Goal: Information Seeking & Learning: Find specific page/section

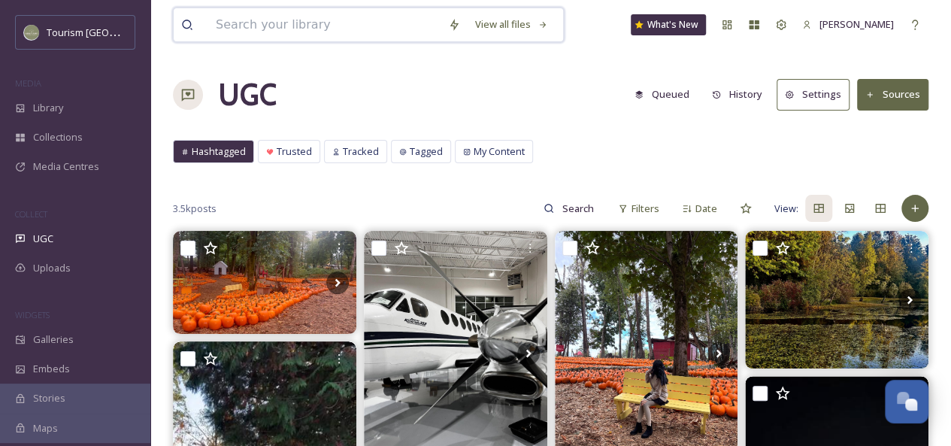
click at [321, 32] on input at bounding box center [324, 24] width 232 height 33
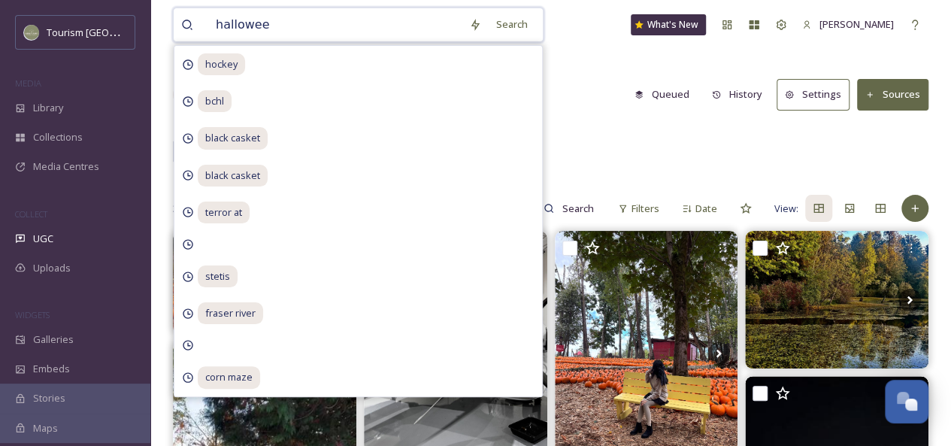
type input "[DATE]"
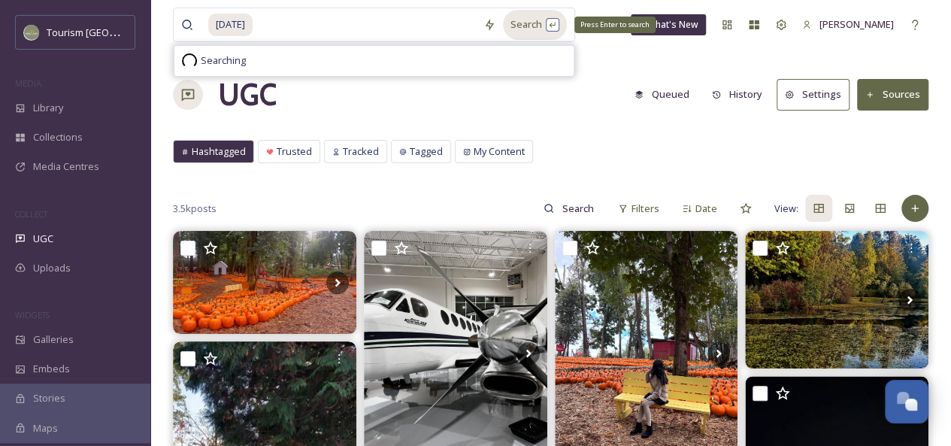
click at [525, 28] on div "Search Press Enter to search" at bounding box center [535, 24] width 64 height 29
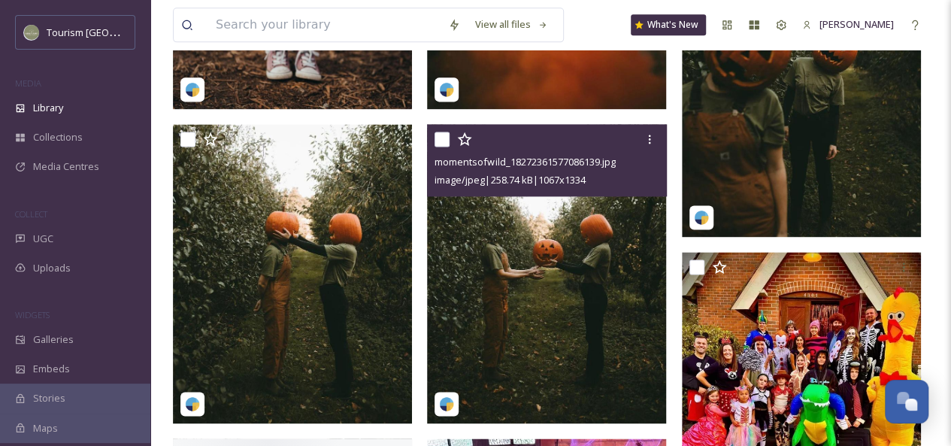
scroll to position [970, 0]
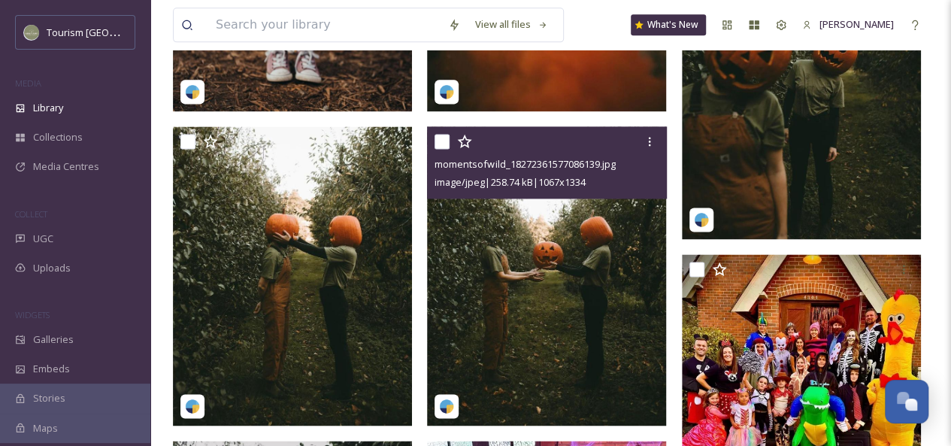
click at [483, 292] on img at bounding box center [546, 275] width 239 height 299
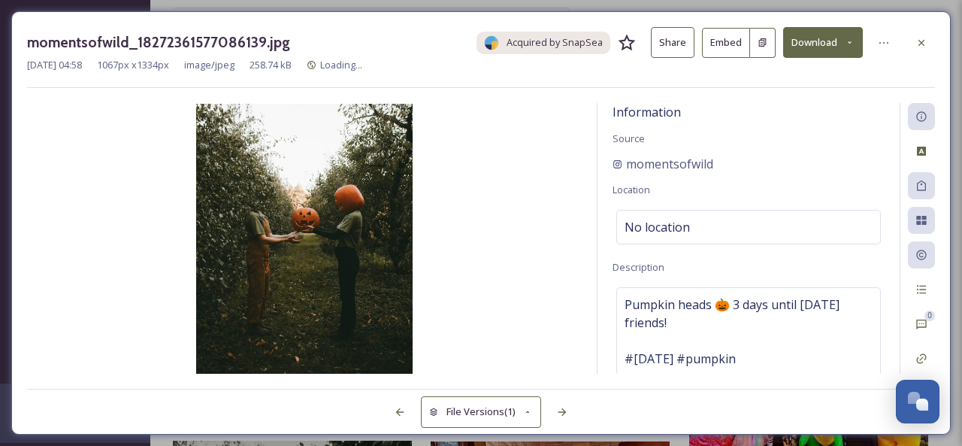
click at [673, 42] on button "Share" at bounding box center [673, 42] width 44 height 31
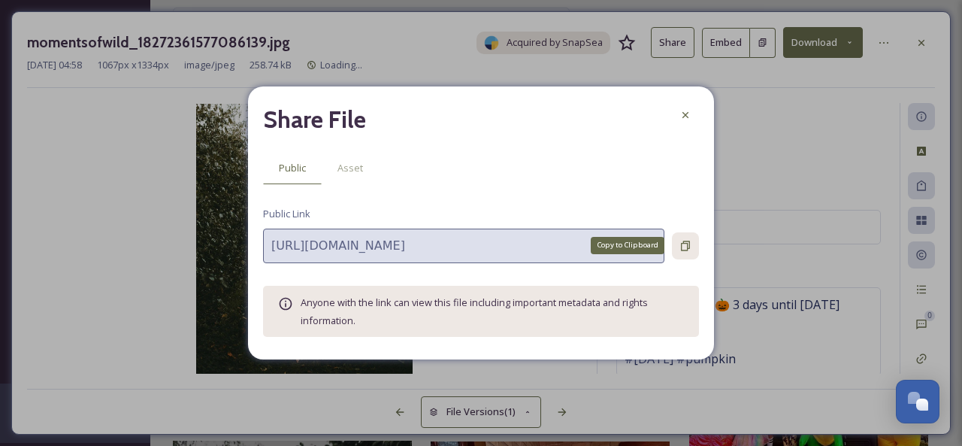
click at [685, 248] on icon at bounding box center [685, 246] width 12 height 12
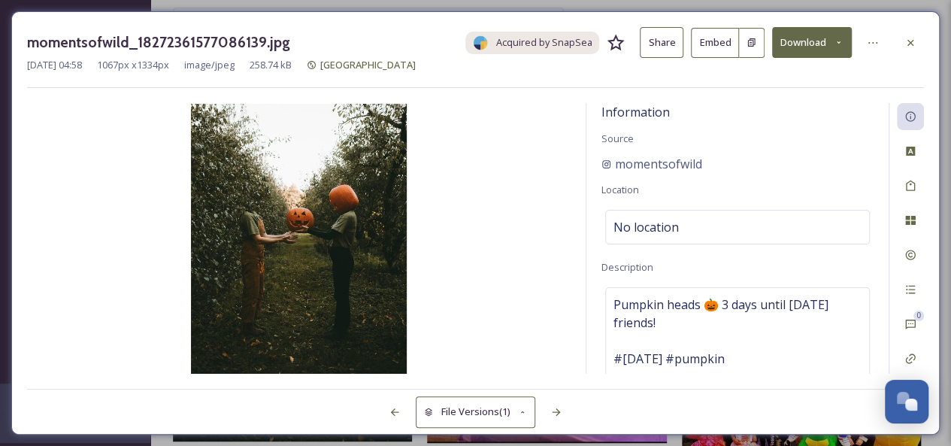
scroll to position [4, 0]
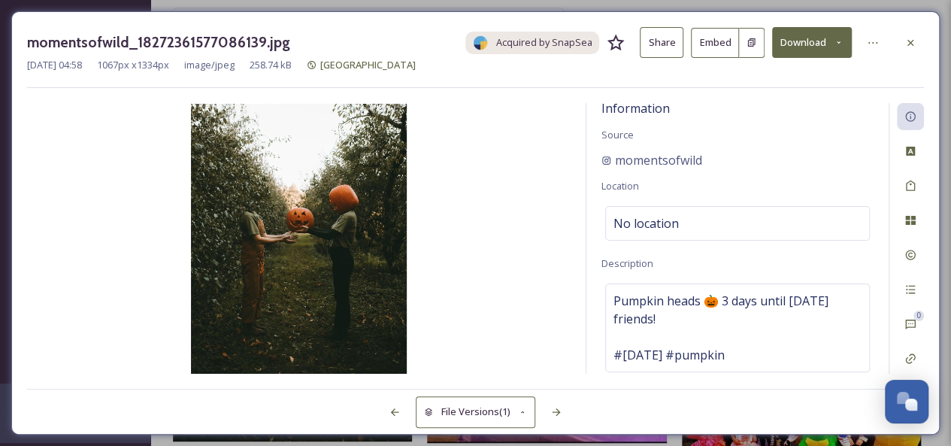
click at [523, 232] on img at bounding box center [298, 239] width 543 height 270
click at [917, 44] on div at bounding box center [910, 42] width 27 height 27
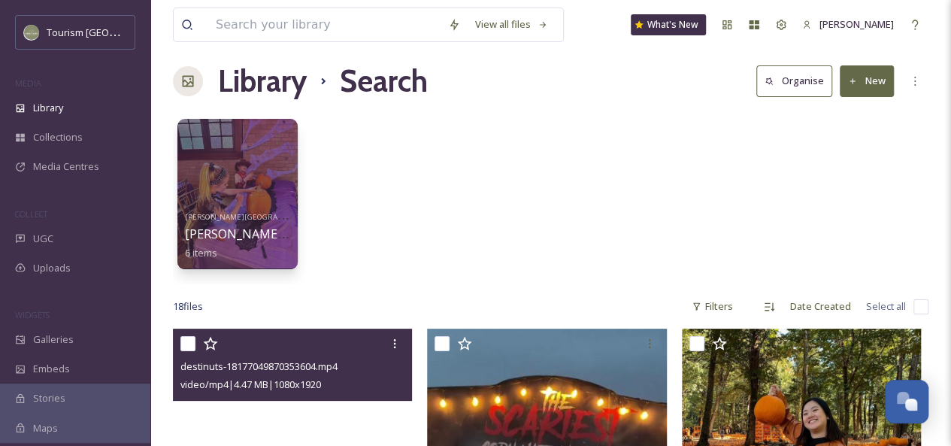
scroll to position [12, 0]
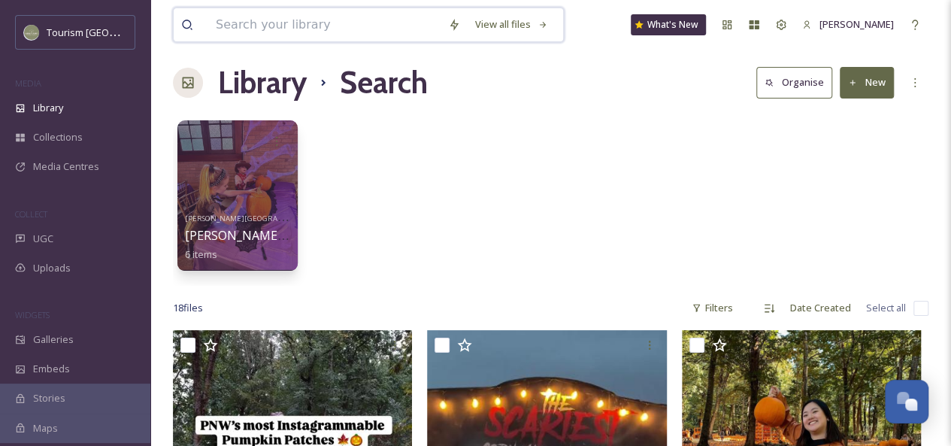
click at [312, 22] on input at bounding box center [324, 24] width 232 height 33
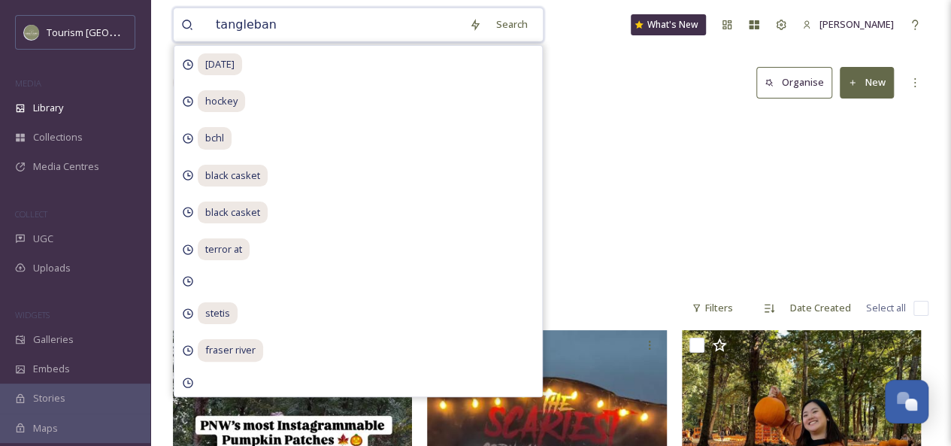
type input "tanglebank"
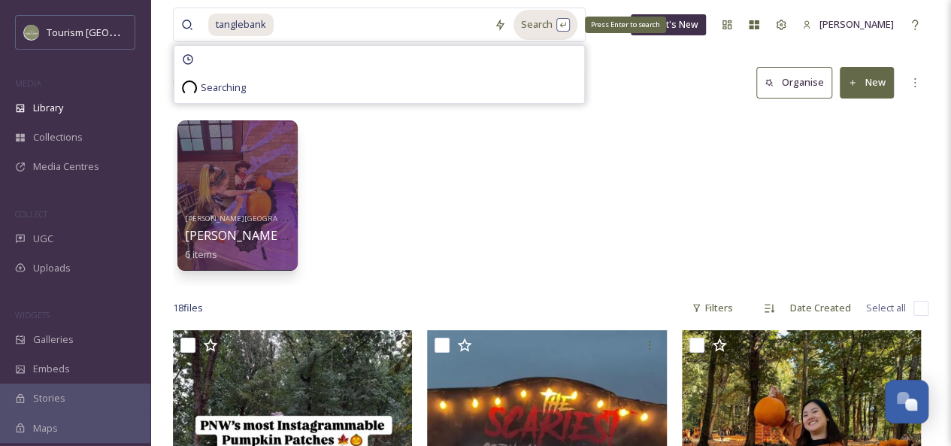
click at [538, 22] on div "Search Press Enter to search" at bounding box center [545, 24] width 64 height 29
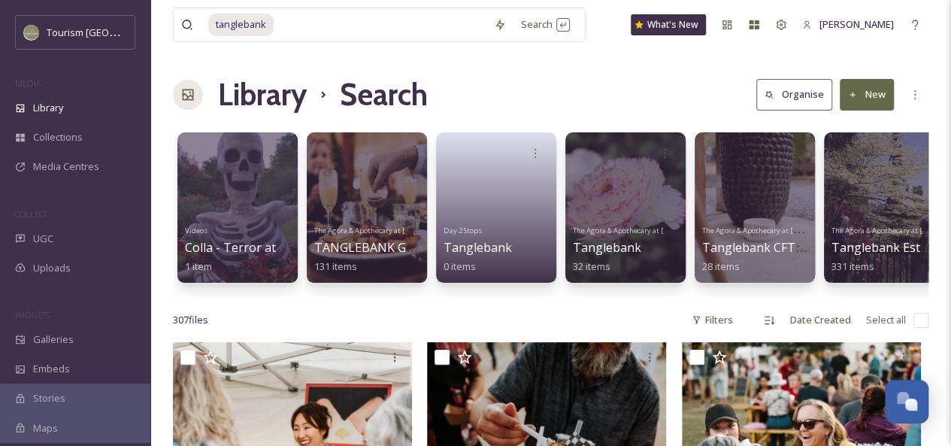
click at [637, 93] on div "Library Search Organise New" at bounding box center [550, 94] width 755 height 45
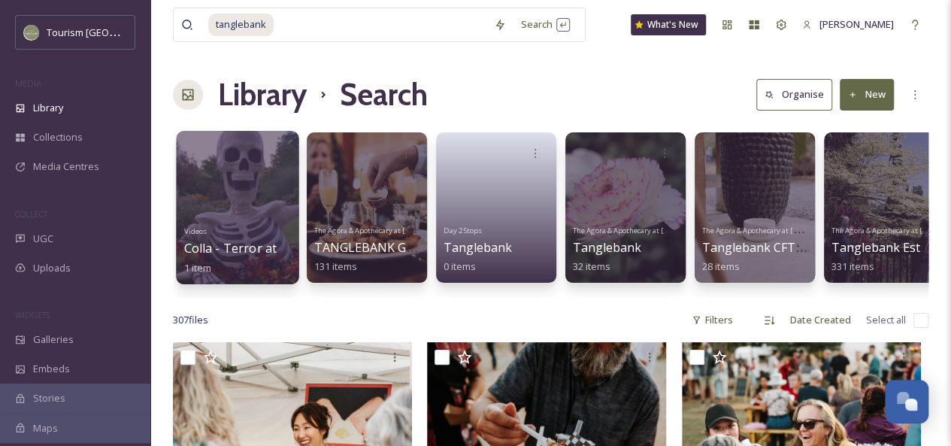
click at [224, 214] on div at bounding box center [237, 207] width 123 height 153
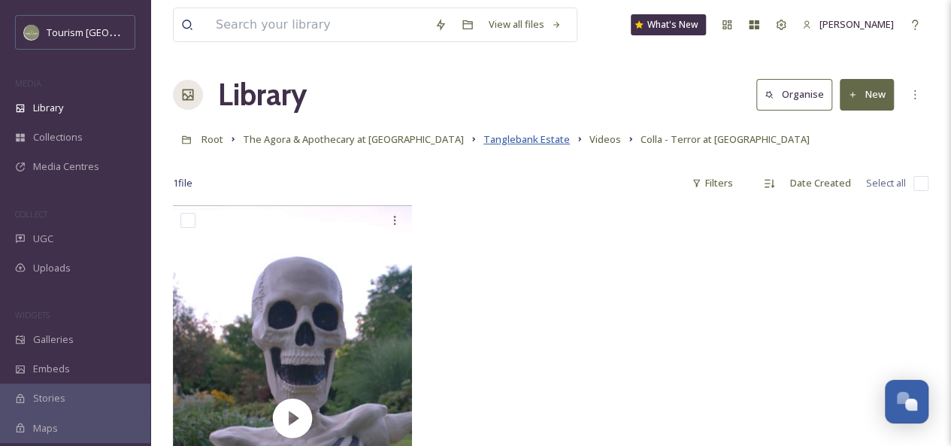
click at [516, 140] on span "Tanglebank Estate" at bounding box center [526, 139] width 86 height 14
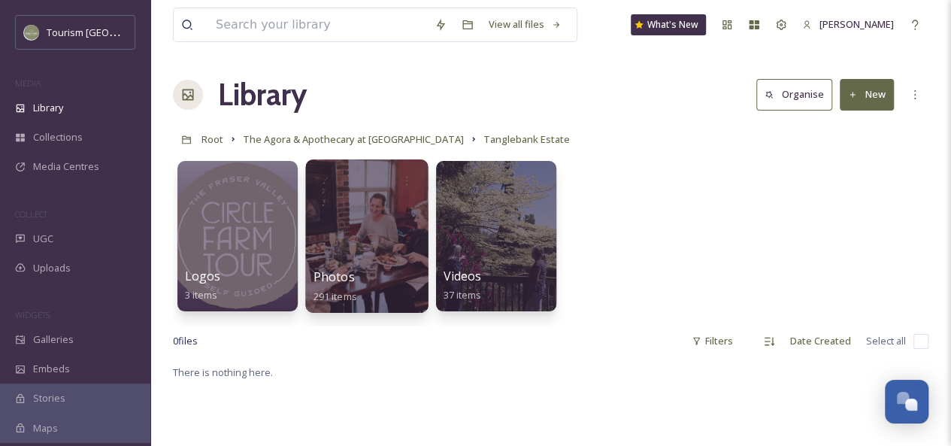
click at [356, 243] on div at bounding box center [366, 235] width 123 height 153
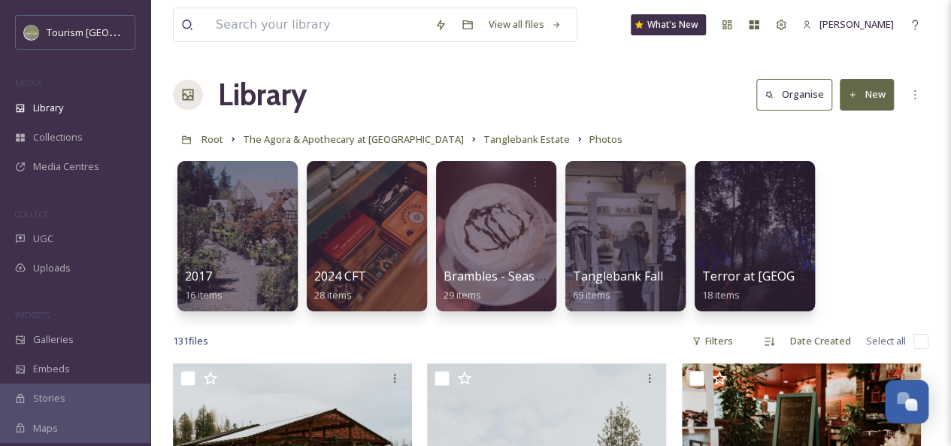
click at [688, 208] on div "2017 16 items 2024 CFT 28 items Brambles - Seasonal 29 items Tanglebank Fall 20…" at bounding box center [550, 239] width 755 height 173
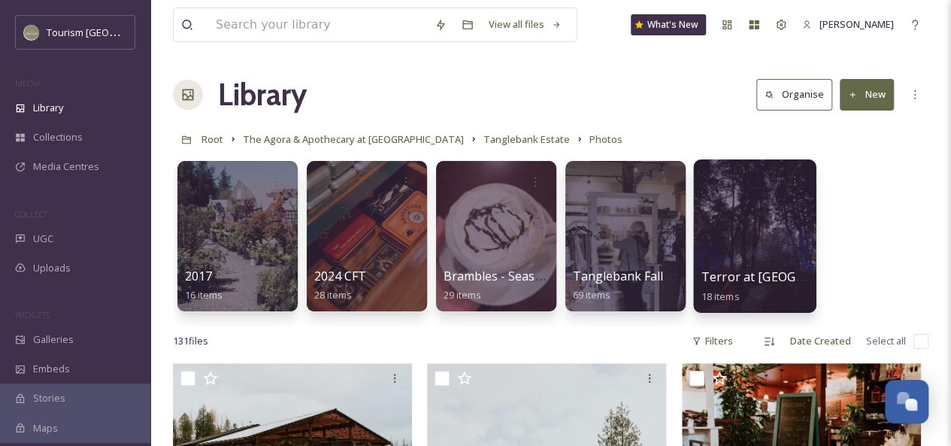
click at [718, 210] on div at bounding box center [754, 235] width 123 height 153
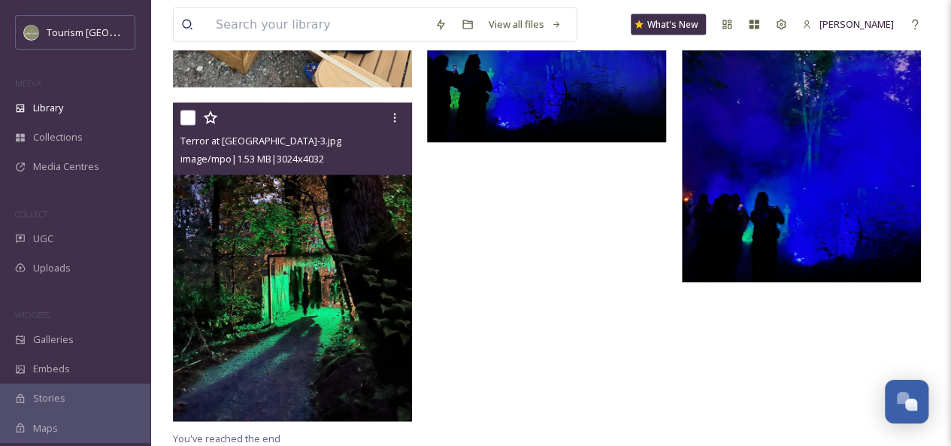
scroll to position [1493, 0]
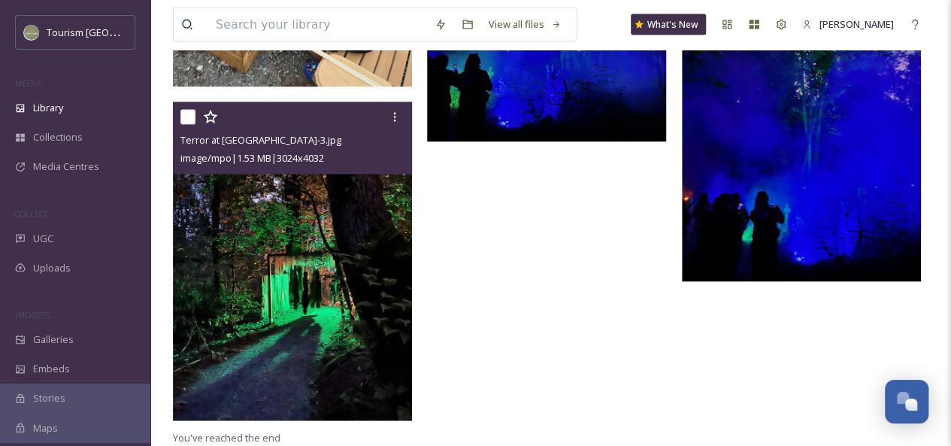
click at [354, 290] on img at bounding box center [292, 261] width 239 height 319
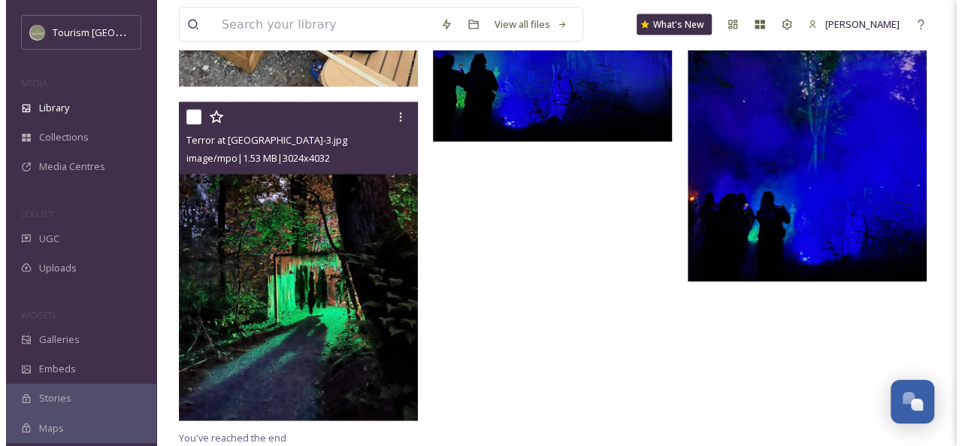
scroll to position [1353, 0]
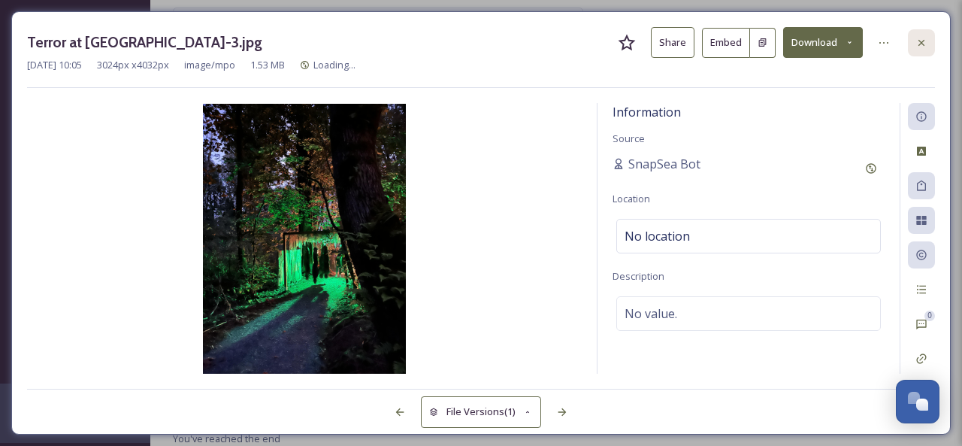
click at [926, 42] on icon at bounding box center [921, 43] width 12 height 12
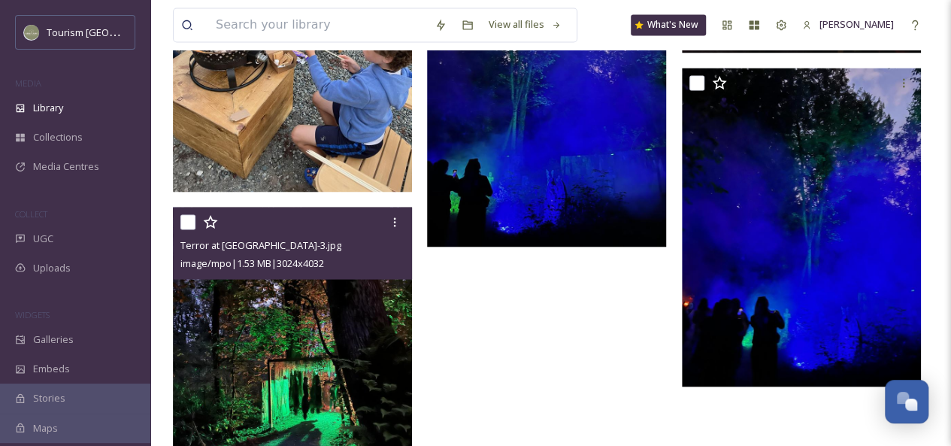
scroll to position [1397, 0]
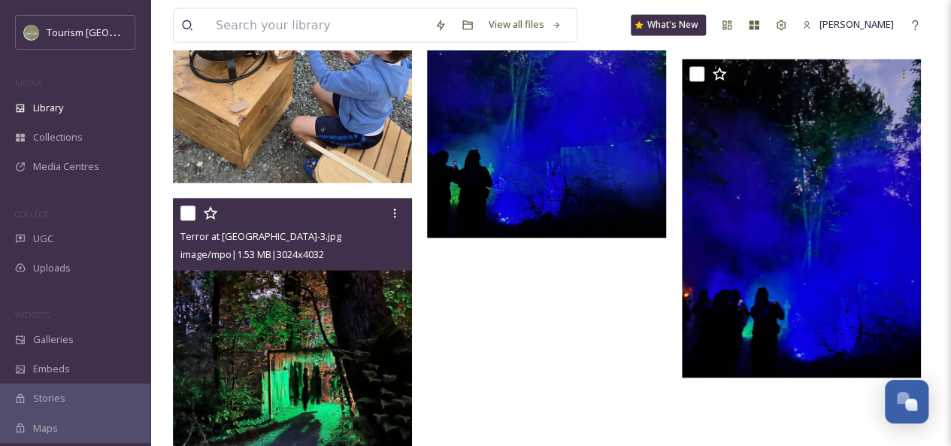
click at [548, 199] on img at bounding box center [546, 78] width 239 height 319
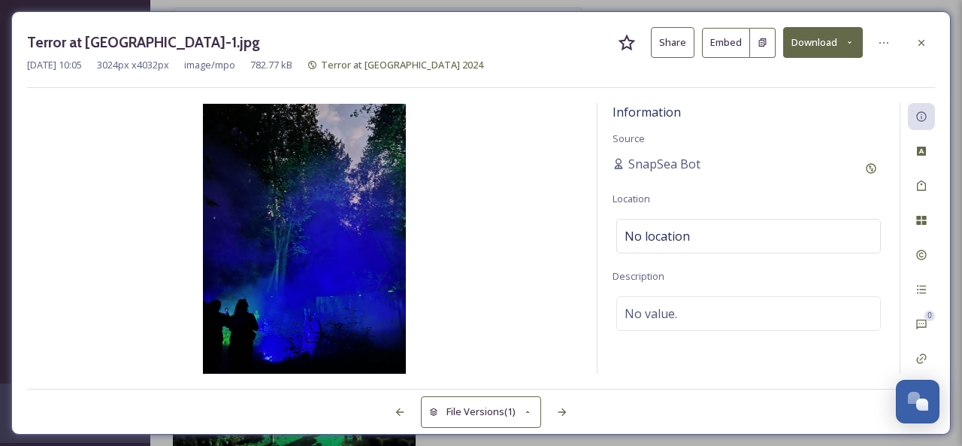
click at [669, 47] on button "Share" at bounding box center [673, 42] width 44 height 31
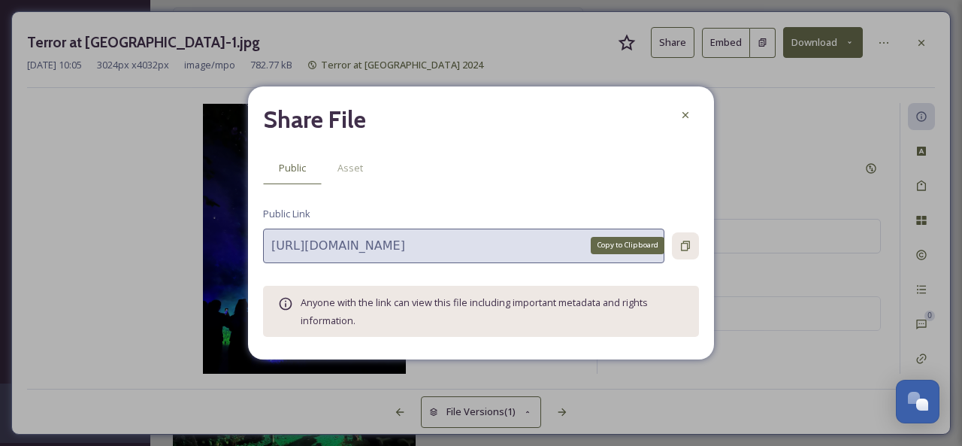
click at [684, 249] on icon at bounding box center [685, 246] width 12 height 12
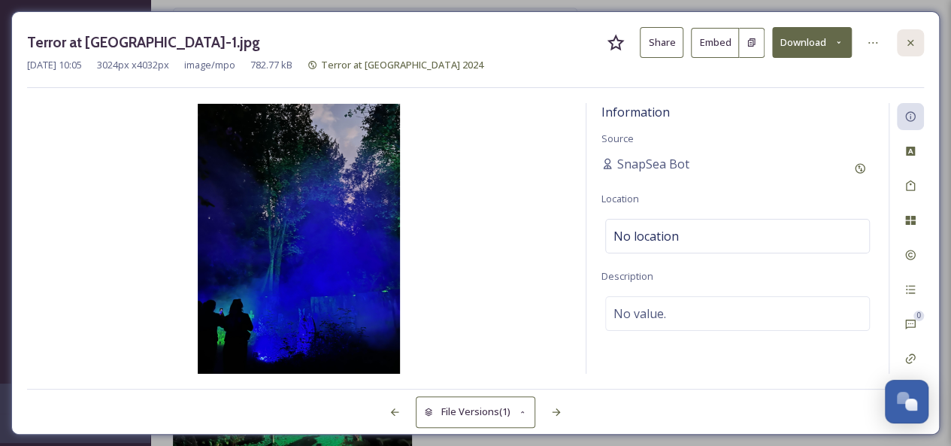
click at [916, 40] on div at bounding box center [910, 42] width 27 height 27
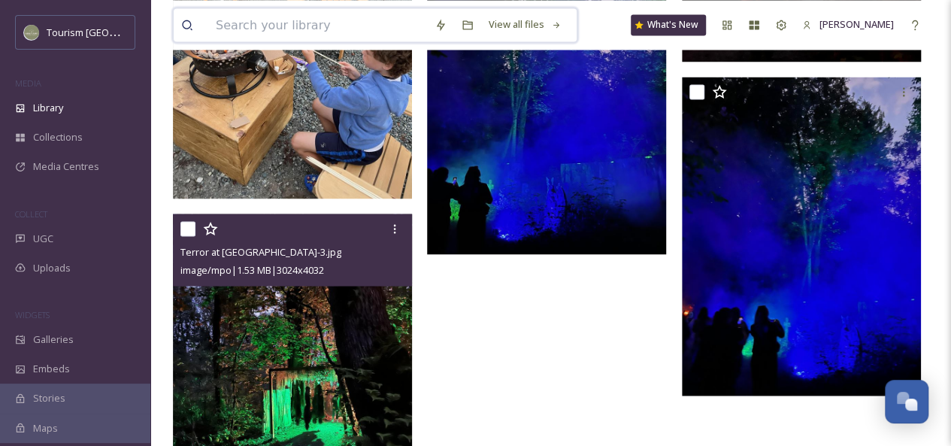
click at [250, 20] on input at bounding box center [317, 24] width 219 height 33
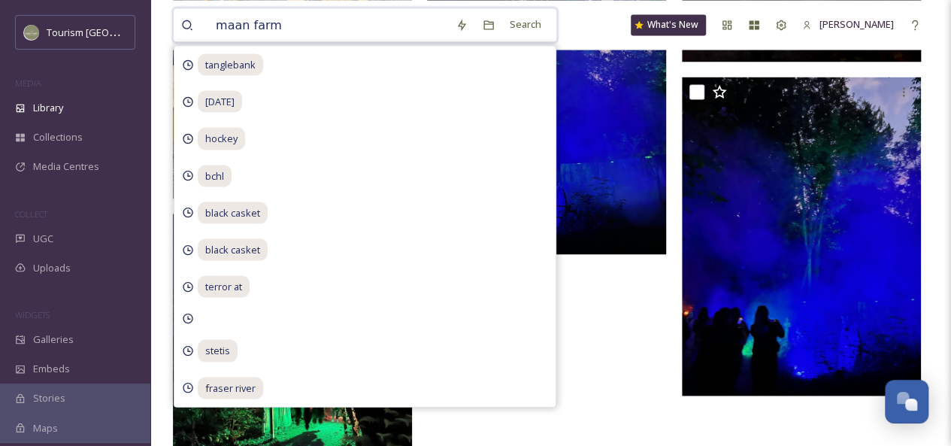
type input "maan farms"
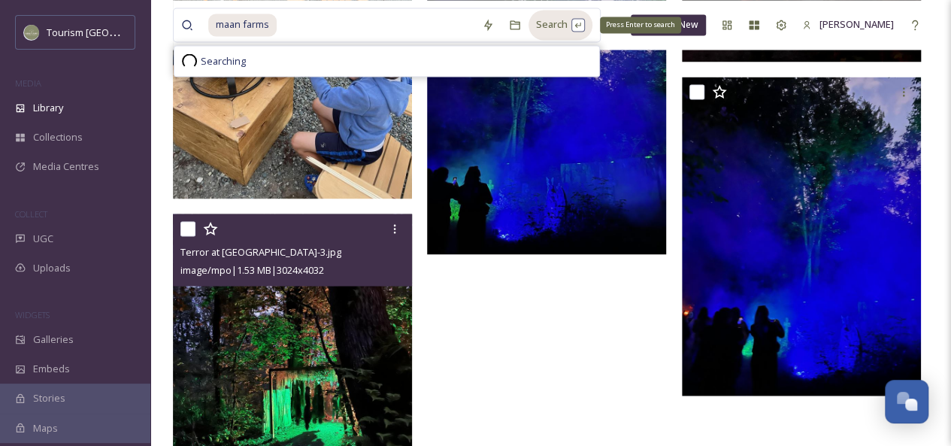
click at [555, 34] on div "Search Press Enter to search" at bounding box center [560, 24] width 64 height 29
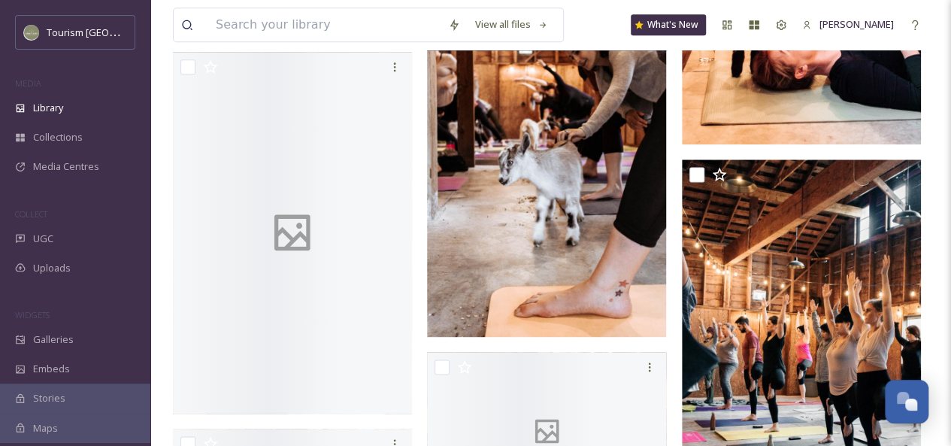
scroll to position [1012, 0]
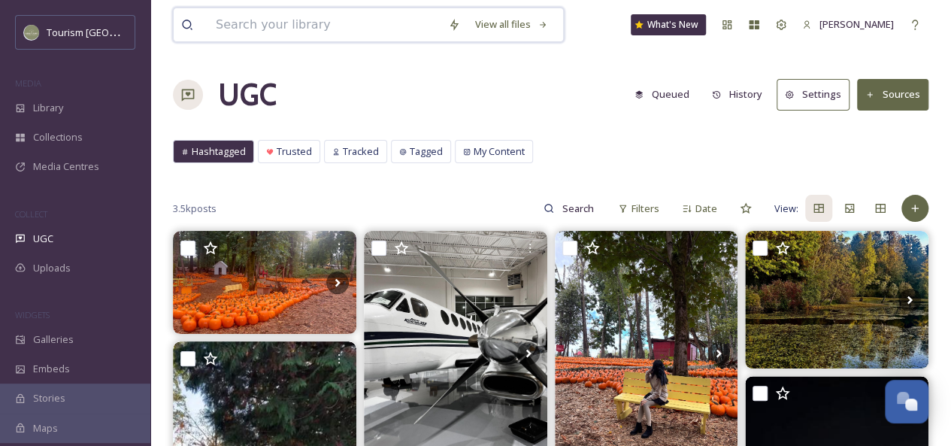
click at [253, 24] on input at bounding box center [324, 24] width 232 height 33
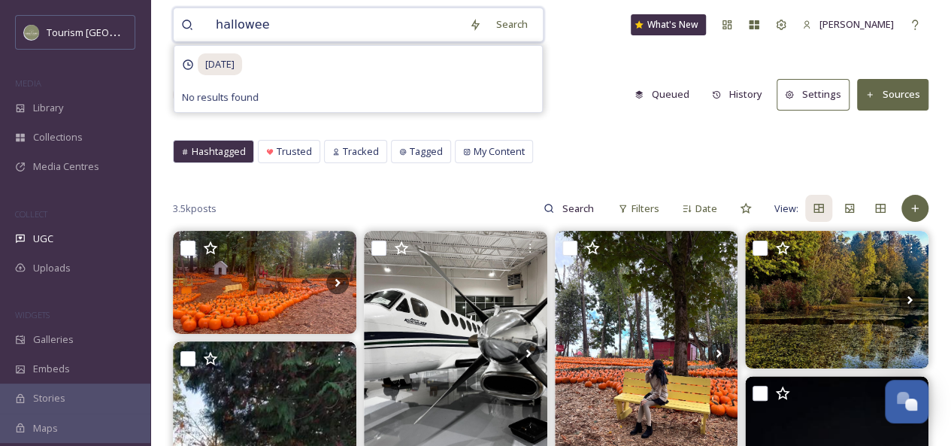
type input "[DATE]"
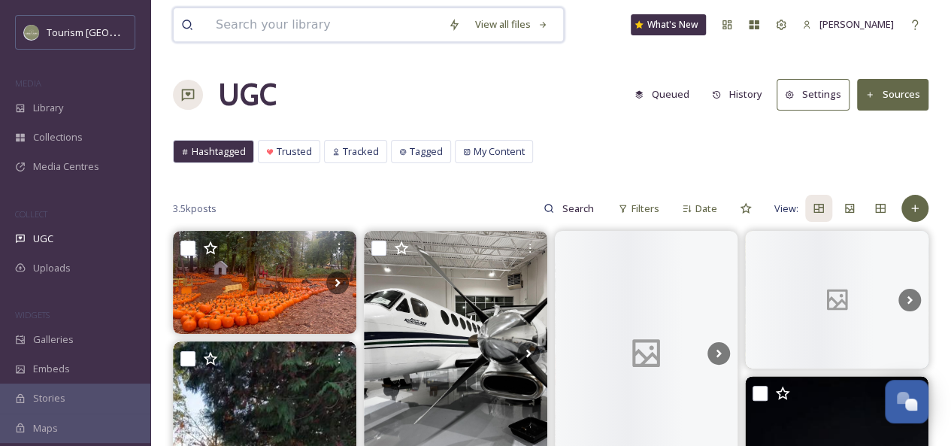
click at [287, 22] on input at bounding box center [324, 24] width 232 height 33
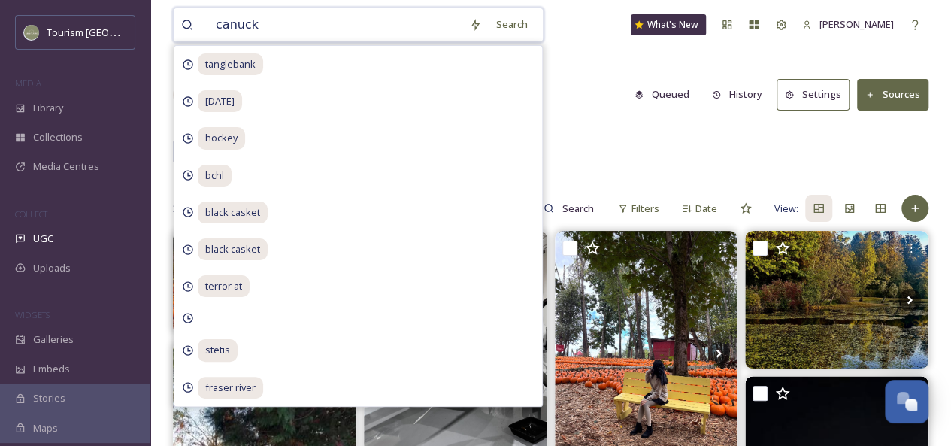
type input "canucks"
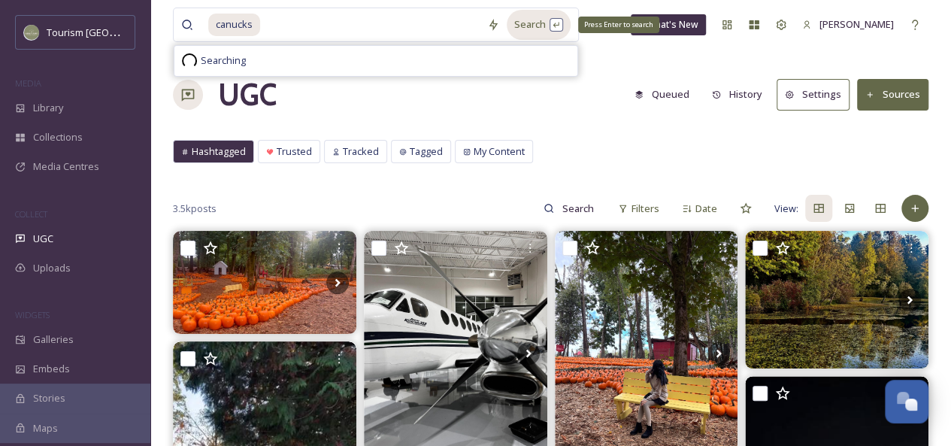
click at [531, 26] on div "Search Press Enter to search" at bounding box center [539, 24] width 64 height 29
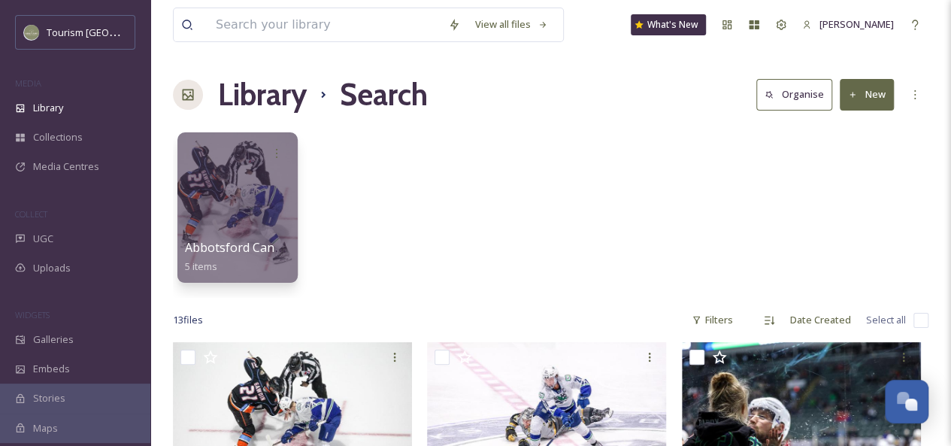
scroll to position [9, 0]
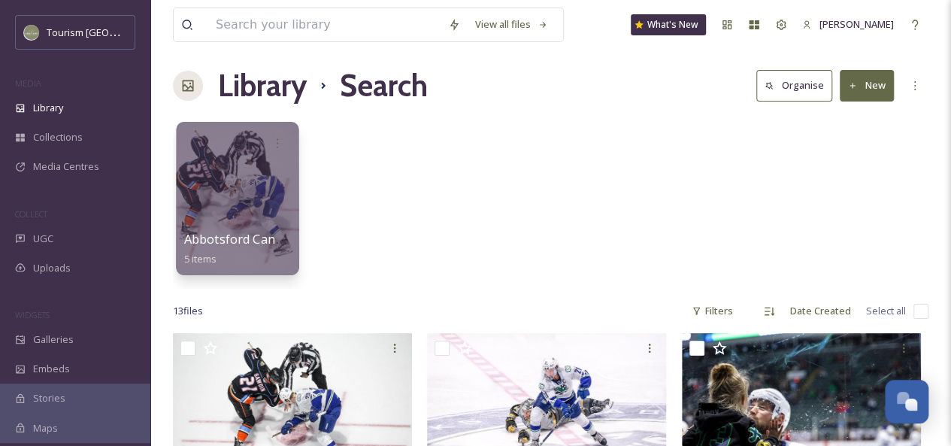
click at [267, 181] on div at bounding box center [237, 198] width 123 height 153
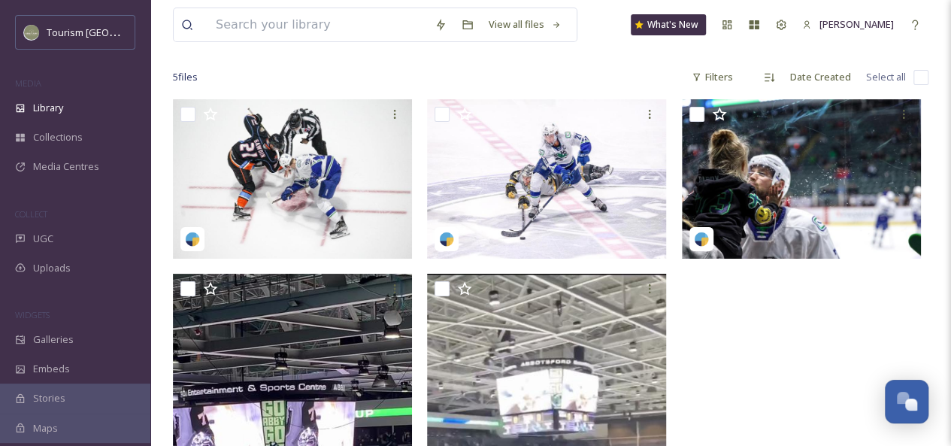
scroll to position [22, 0]
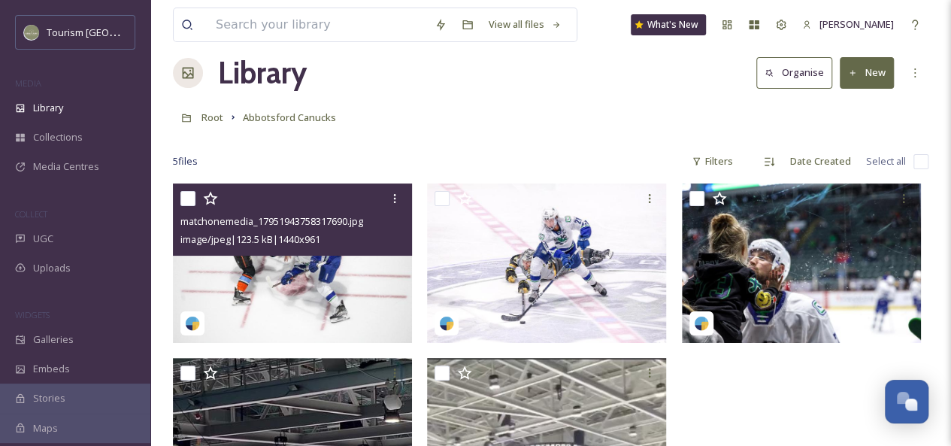
click at [351, 291] on img at bounding box center [292, 262] width 239 height 159
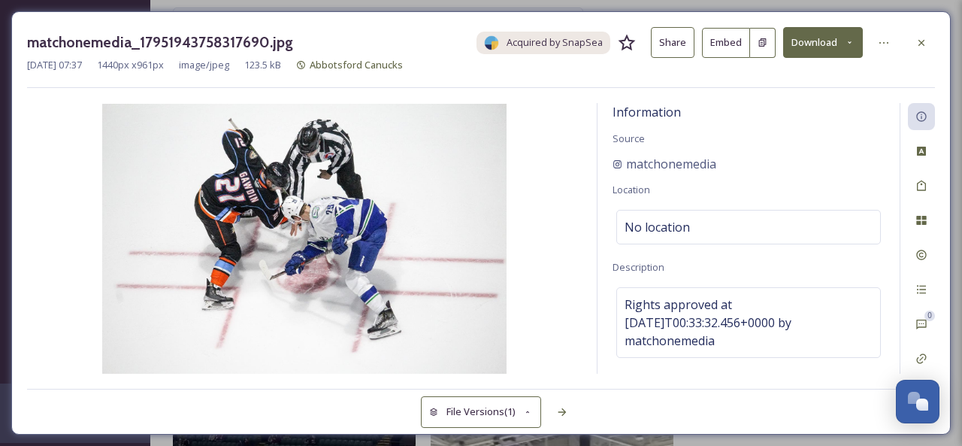
click at [682, 40] on button "Share" at bounding box center [673, 42] width 44 height 31
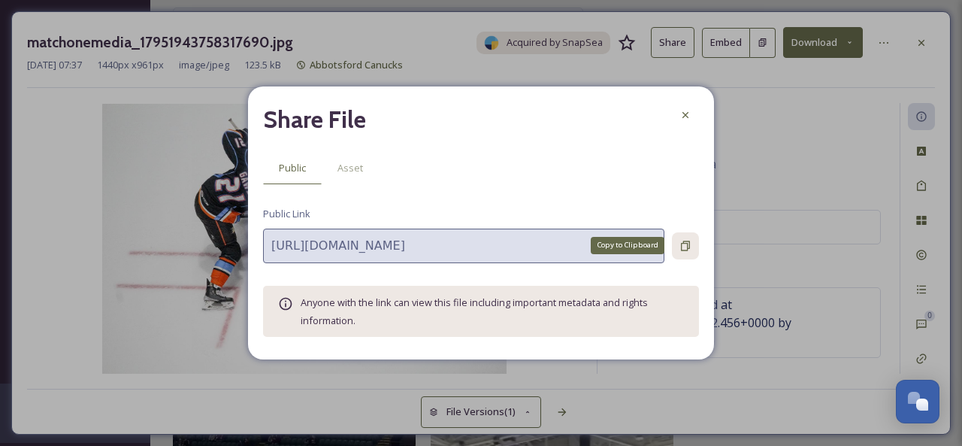
click at [687, 242] on icon at bounding box center [685, 246] width 12 height 12
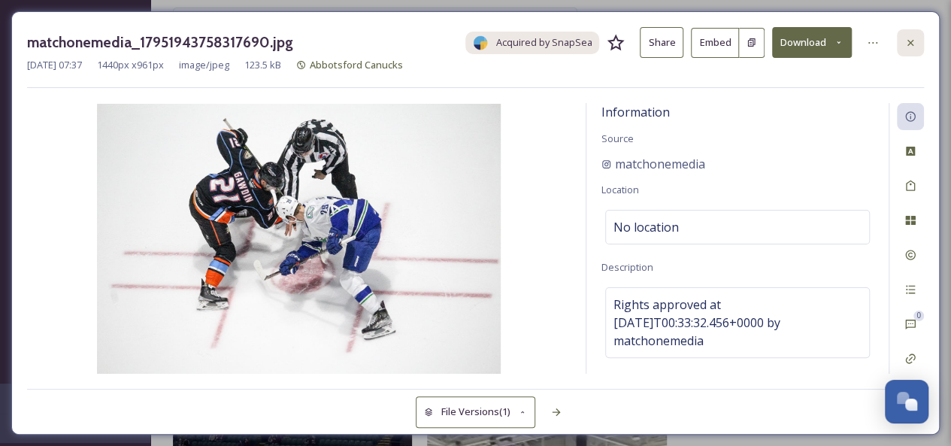
click at [910, 35] on div at bounding box center [910, 42] width 27 height 27
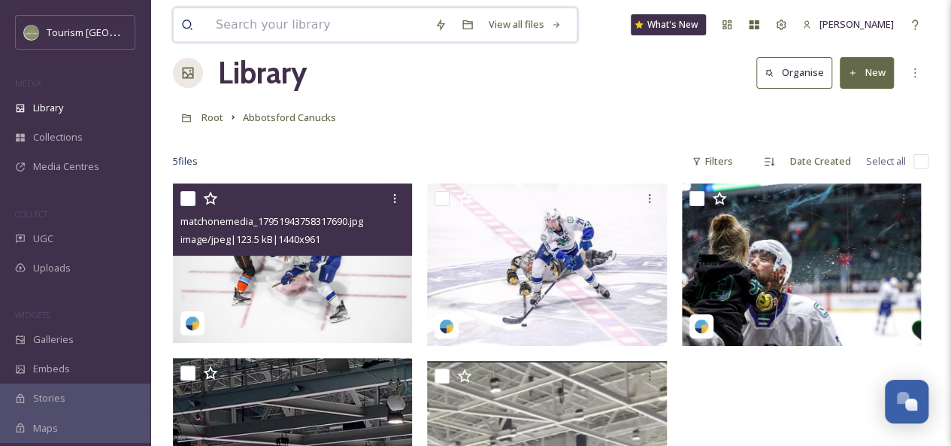
click at [253, 32] on input at bounding box center [317, 24] width 219 height 33
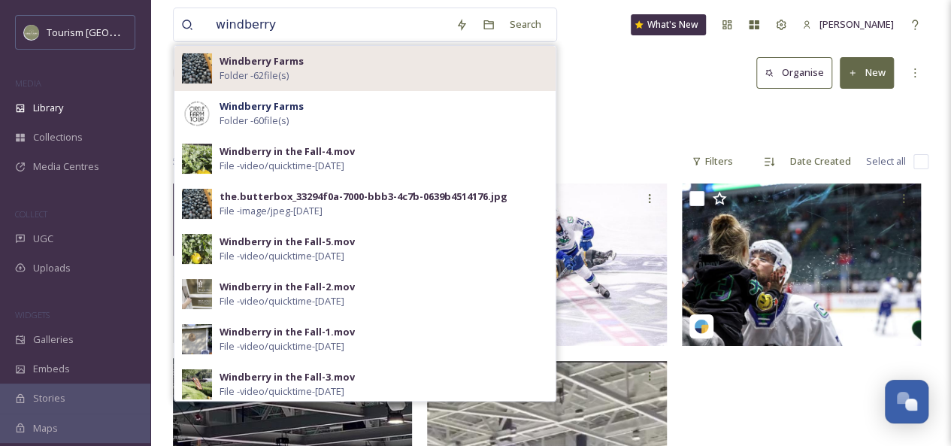
click at [320, 68] on div "Windberry Farms Folder - 62 file(s)" at bounding box center [383, 68] width 328 height 29
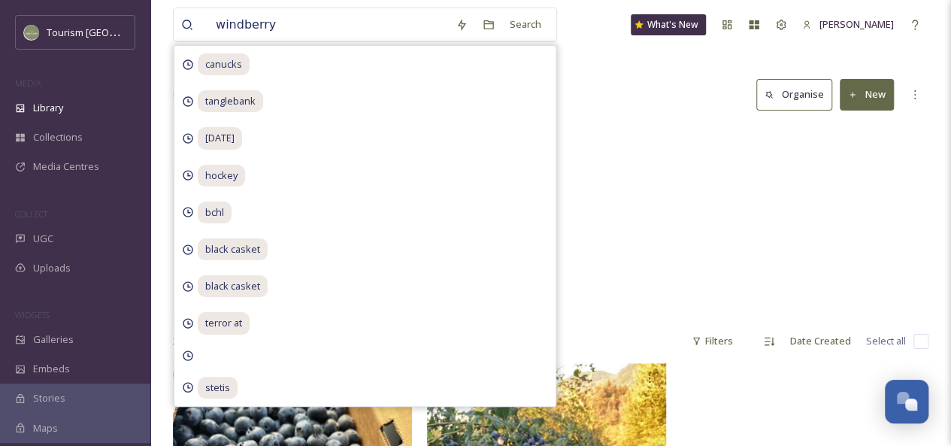
click at [605, 136] on div "Root Windberry Farms" at bounding box center [550, 139] width 755 height 29
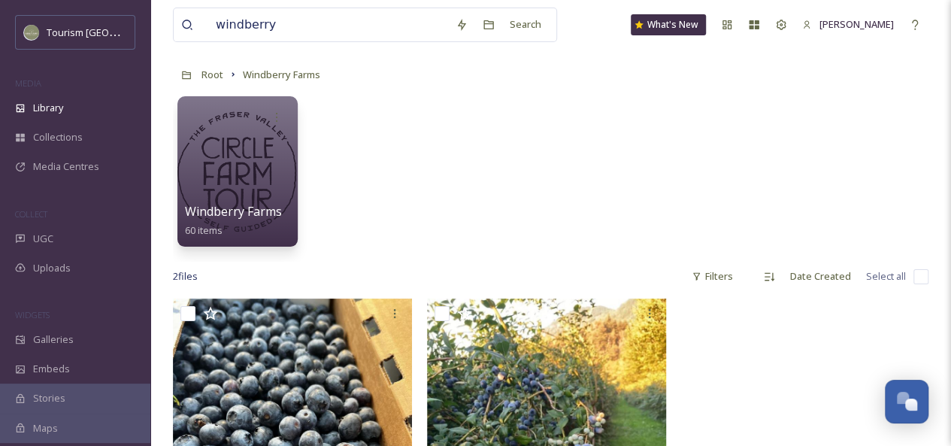
scroll to position [12, 0]
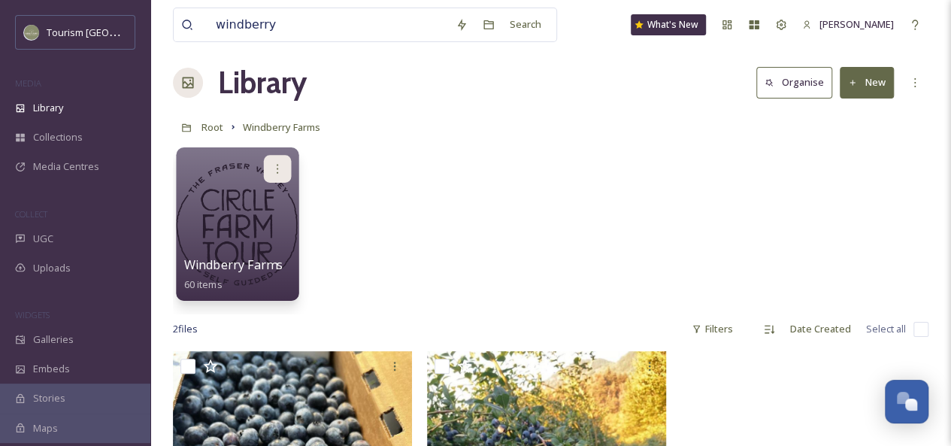
click at [273, 168] on icon at bounding box center [277, 168] width 12 height 12
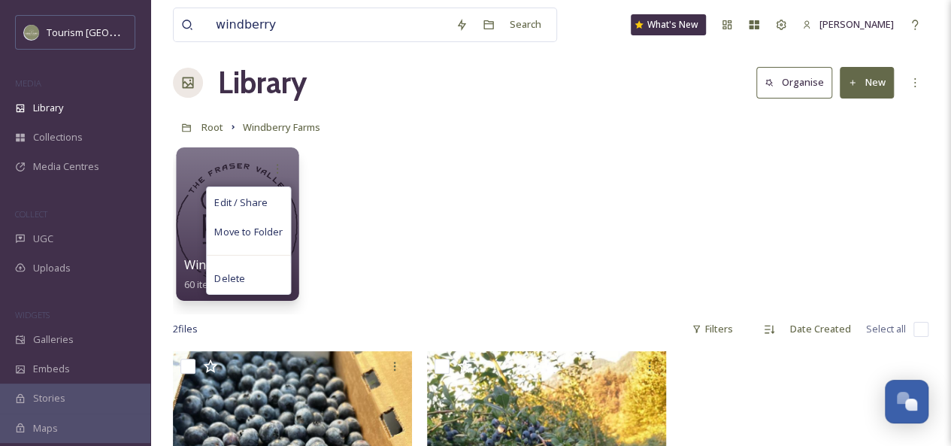
click at [194, 170] on div "Edit / Share Move to Folder Delete" at bounding box center [237, 169] width 107 height 28
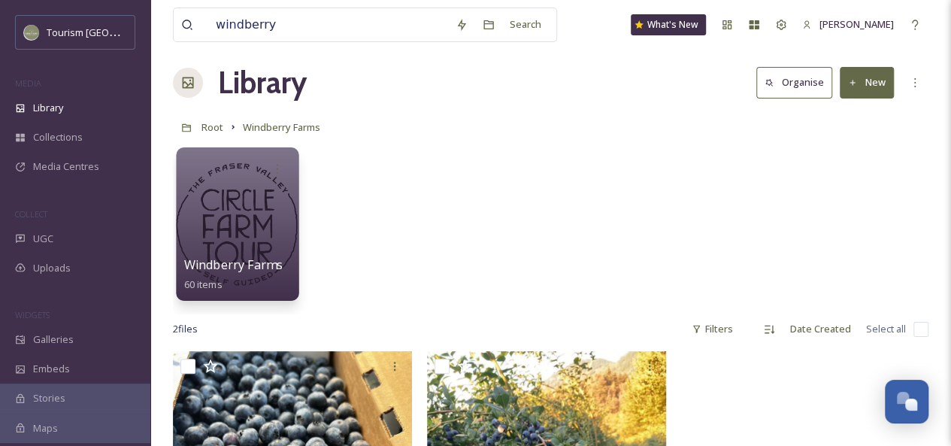
click at [254, 248] on div at bounding box center [237, 223] width 123 height 153
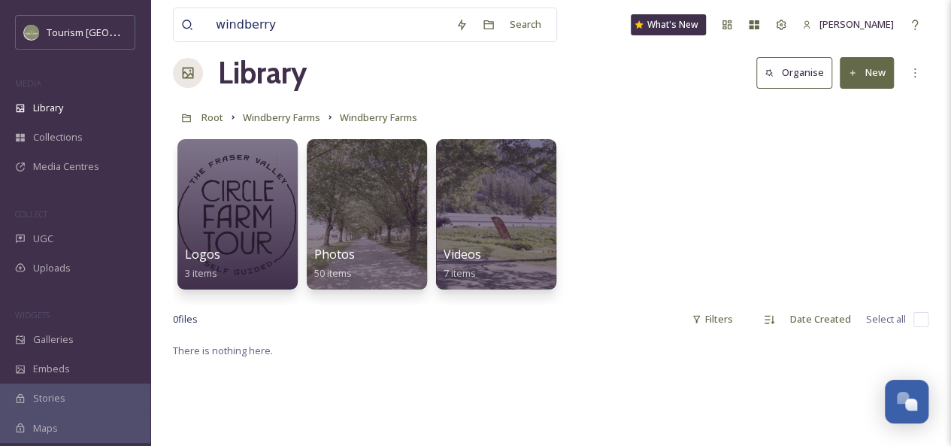
scroll to position [71, 0]
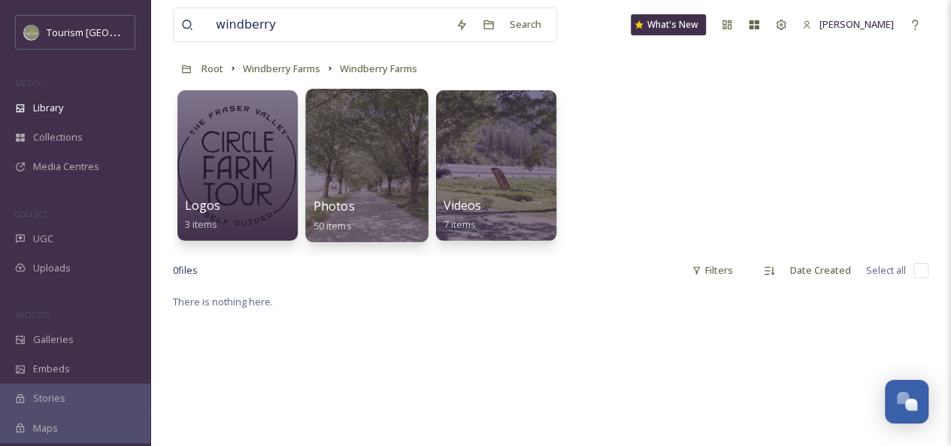
click at [360, 165] on div at bounding box center [366, 165] width 123 height 153
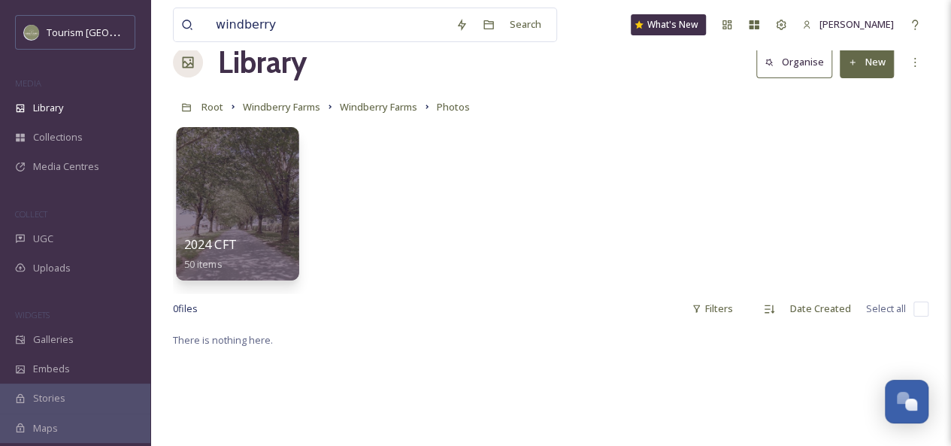
scroll to position [33, 0]
click at [243, 202] on div at bounding box center [237, 202] width 123 height 153
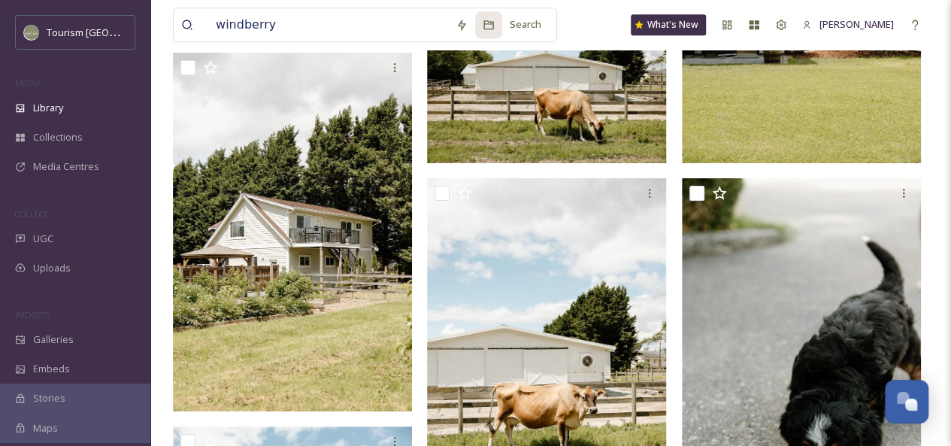
scroll to position [3489, 0]
drag, startPoint x: 310, startPoint y: 25, endPoint x: 153, endPoint y: 21, distance: 156.4
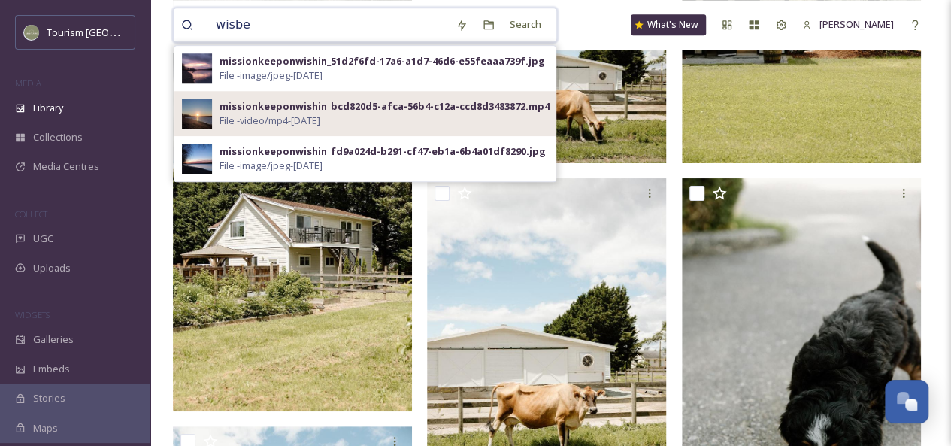
type input "[PERSON_NAME]"
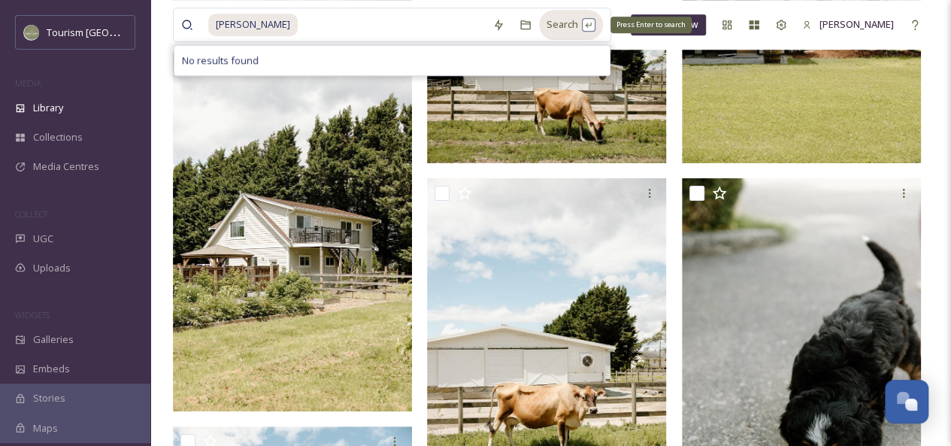
click at [539, 18] on div "Search Press Enter to search" at bounding box center [571, 24] width 64 height 29
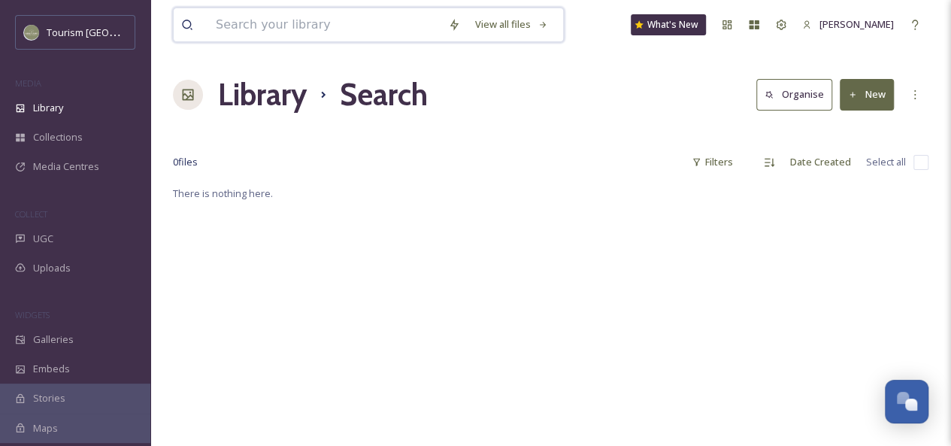
click at [328, 29] on input at bounding box center [324, 24] width 232 height 33
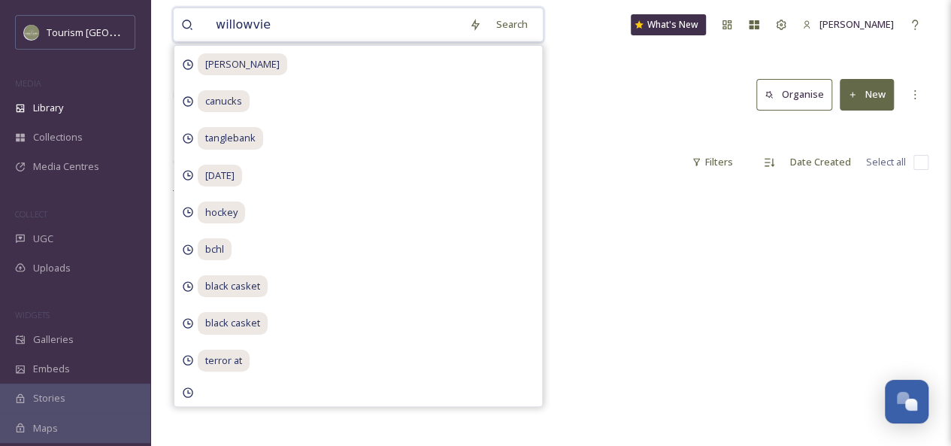
type input "willowview"
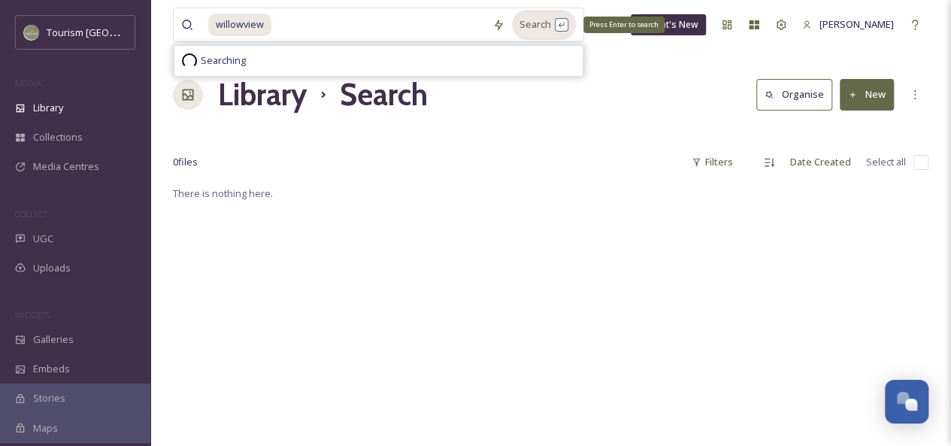
click at [540, 19] on div "Search Press Enter to search" at bounding box center [544, 24] width 64 height 29
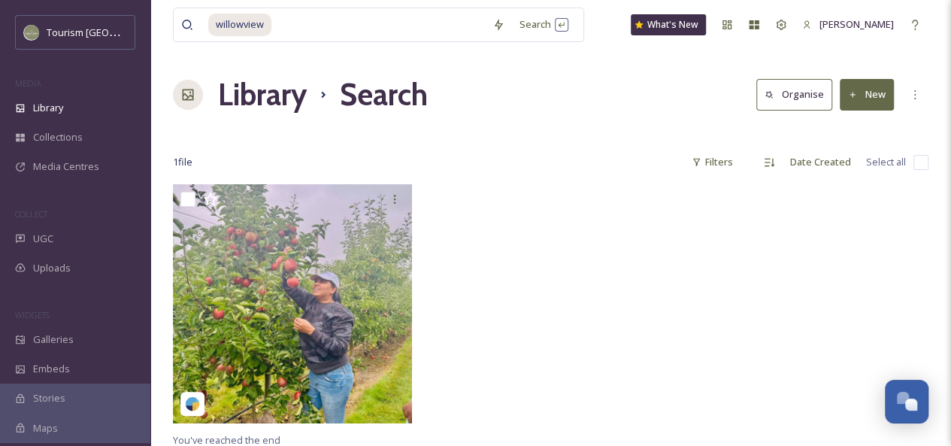
click at [631, 156] on div "1 file Filters Date Created Select all" at bounding box center [550, 161] width 755 height 29
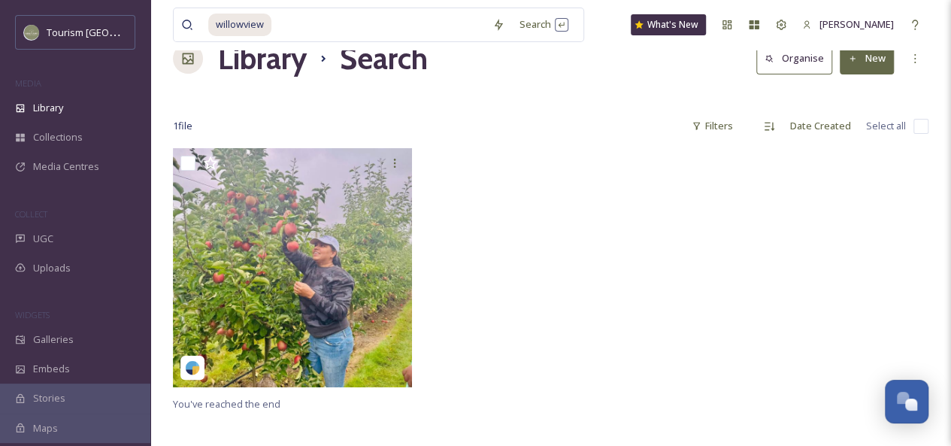
scroll to position [77, 0]
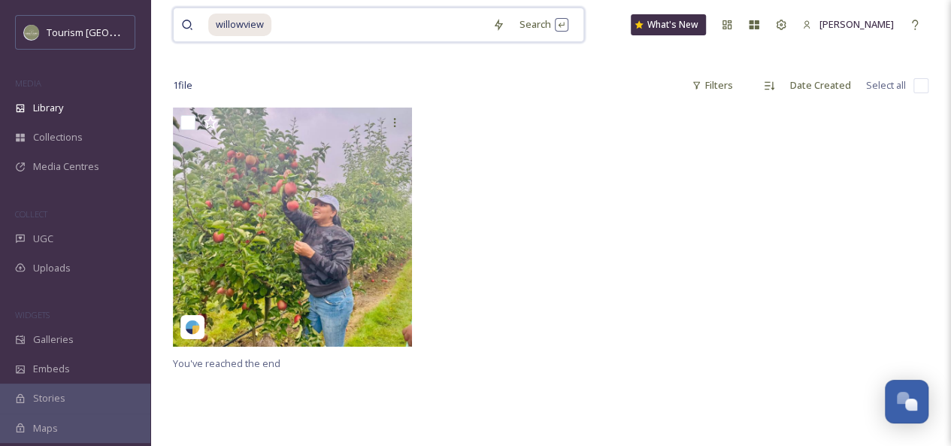
click at [294, 23] on input at bounding box center [379, 24] width 212 height 33
type input "willow view"
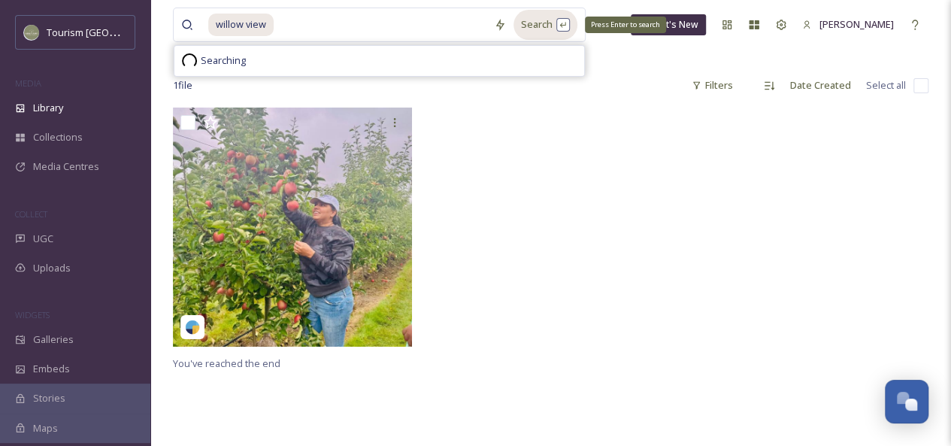
click at [532, 26] on div "Search Press Enter to search" at bounding box center [545, 24] width 64 height 29
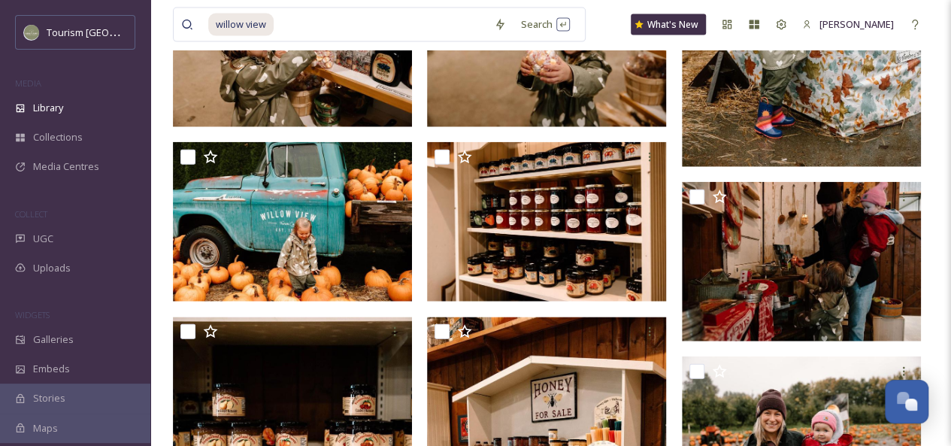
scroll to position [1725, 0]
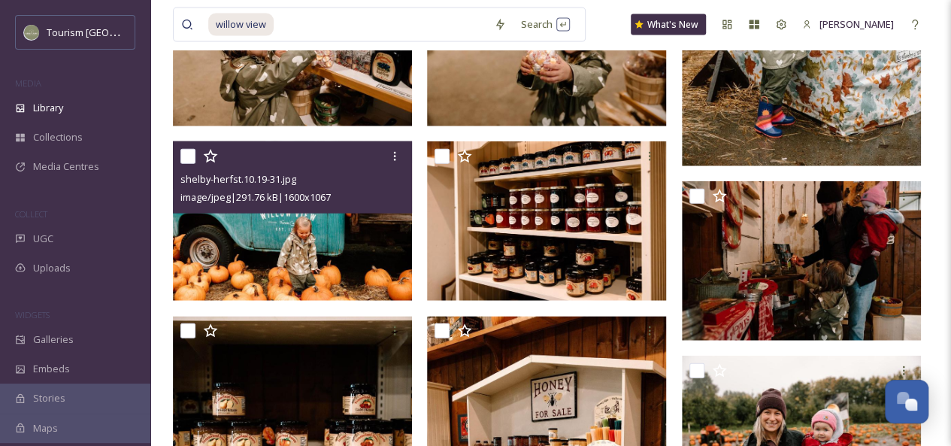
click at [273, 269] on img at bounding box center [292, 220] width 239 height 159
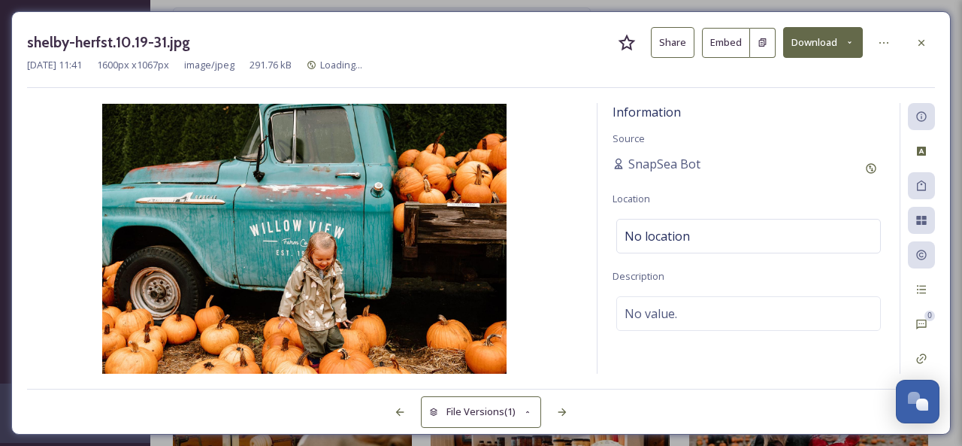
click at [682, 38] on button "Share" at bounding box center [673, 42] width 44 height 31
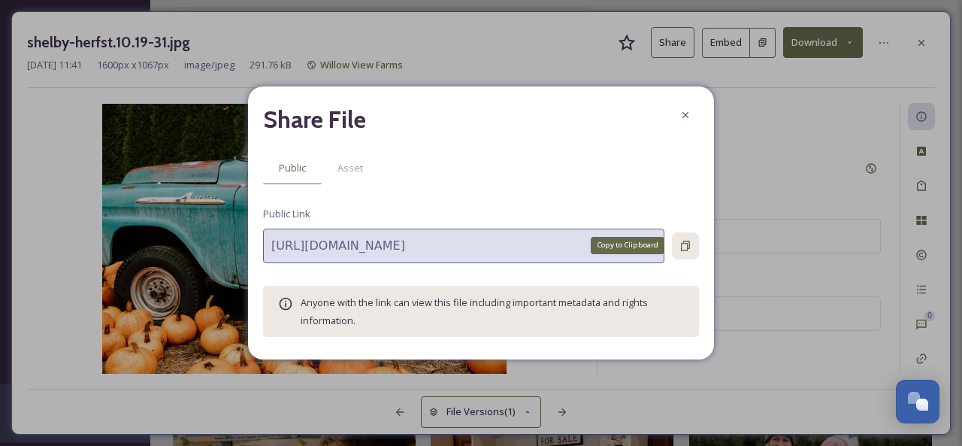
click at [687, 244] on icon at bounding box center [685, 246] width 9 height 10
